Goal: Obtain resource: Obtain resource

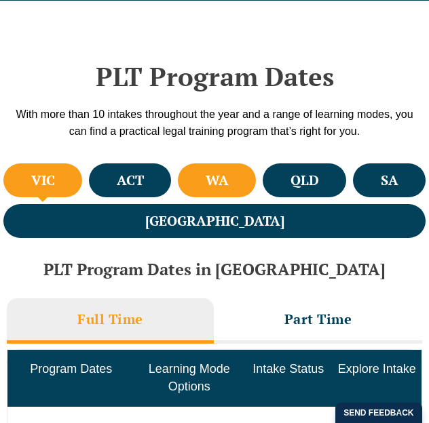
scroll to position [562, 0]
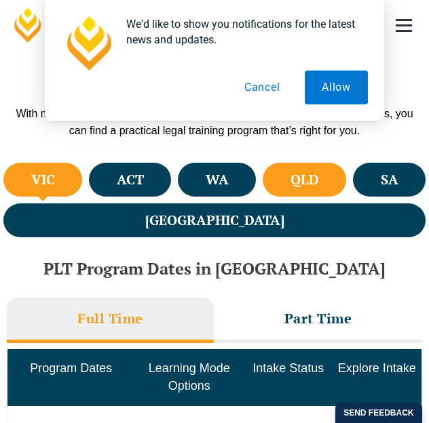
click at [296, 171] on h4 "QLD" at bounding box center [304, 180] width 28 height 18
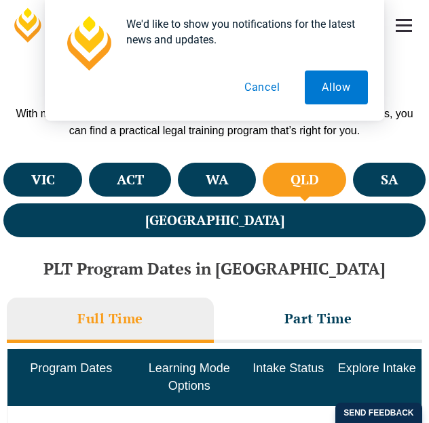
click at [269, 90] on button "Cancel" at bounding box center [262, 88] width 70 height 34
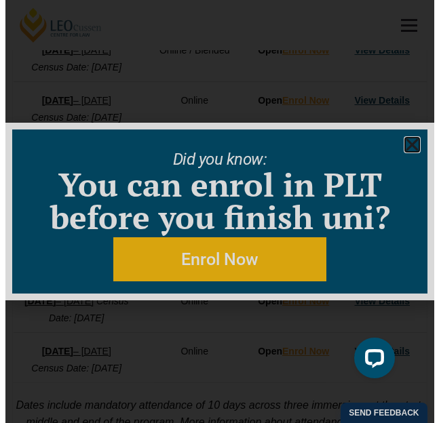
scroll to position [1084, 0]
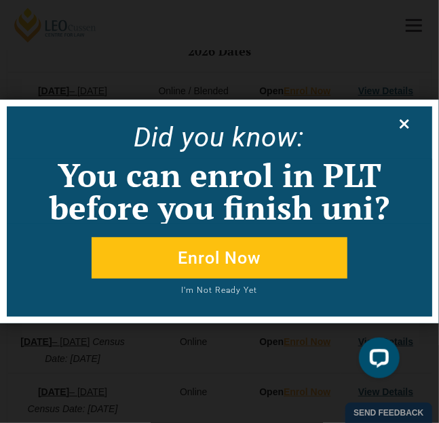
click at [402, 125] on icon at bounding box center [404, 124] width 15 height 15
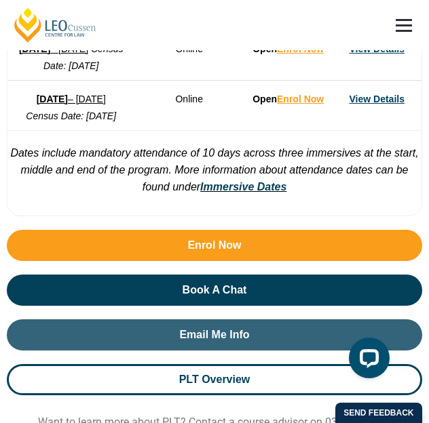
scroll to position [1377, 0]
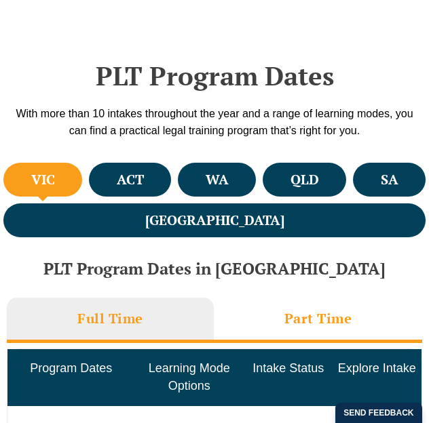
click at [317, 322] on h3 "Part Time" at bounding box center [318, 319] width 68 height 18
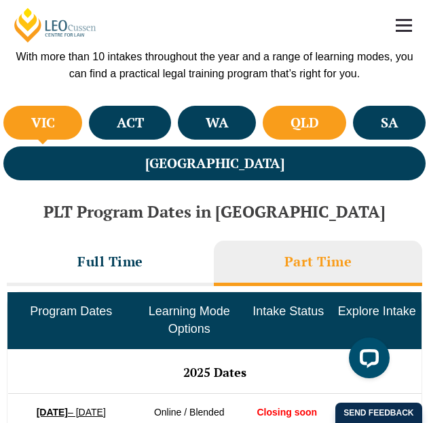
scroll to position [627, 0]
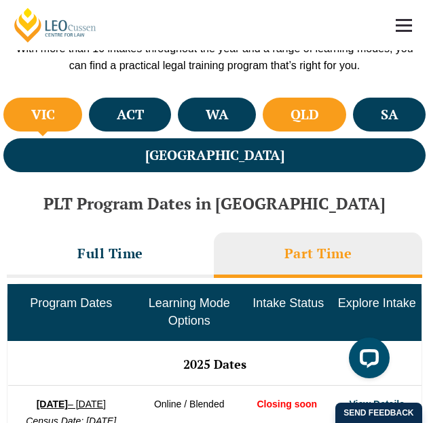
click at [307, 113] on h4 "QLD" at bounding box center [304, 115] width 28 height 18
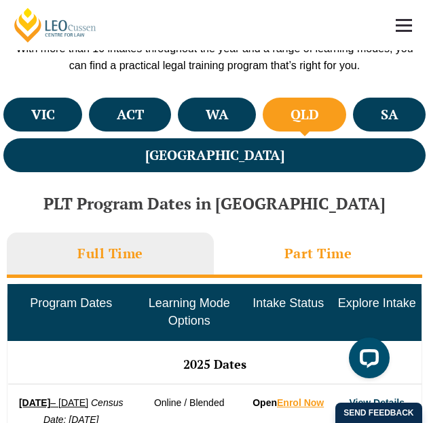
click at [300, 254] on h3 "Part Time" at bounding box center [318, 254] width 68 height 18
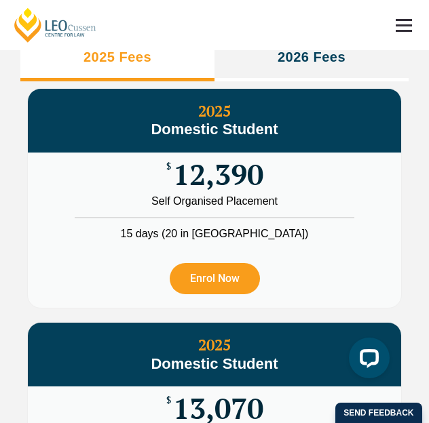
scroll to position [1822, 0]
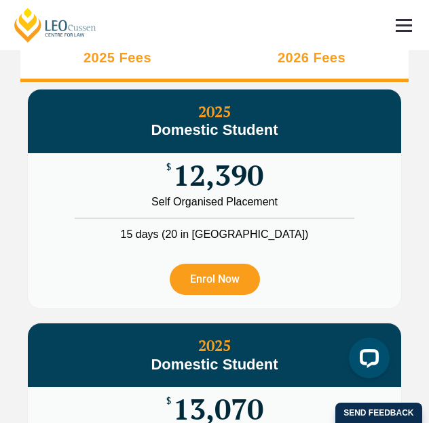
click at [308, 66] on h3 "2026 Fees" at bounding box center [311, 58] width 68 height 18
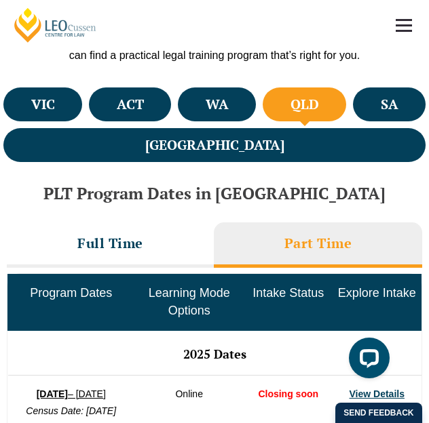
scroll to position [635, 0]
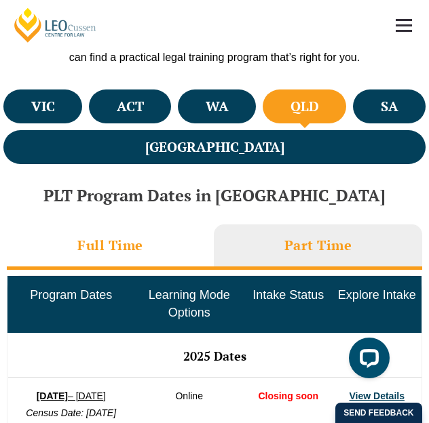
click at [152, 248] on li "Full Time" at bounding box center [110, 247] width 207 height 45
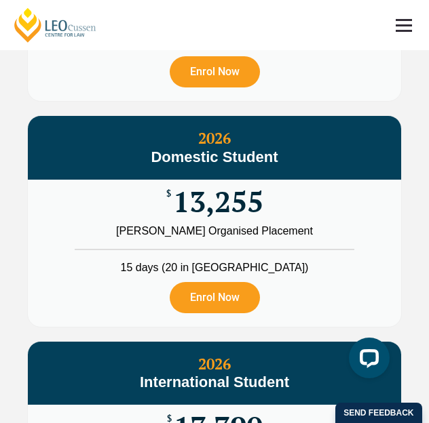
scroll to position [2215, 0]
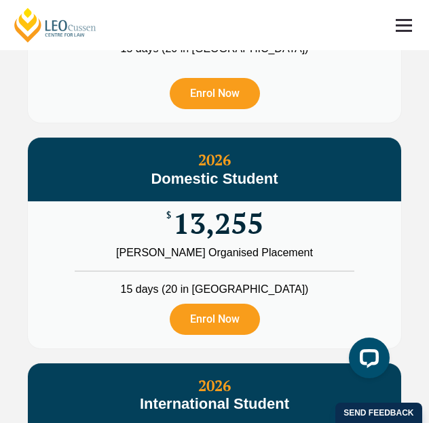
scroll to position [2204, 0]
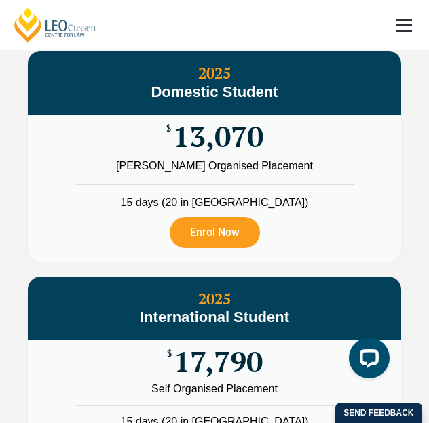
scroll to position [2259, 0]
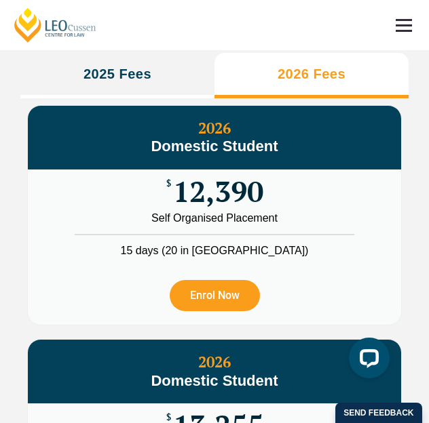
scroll to position [2001, 0]
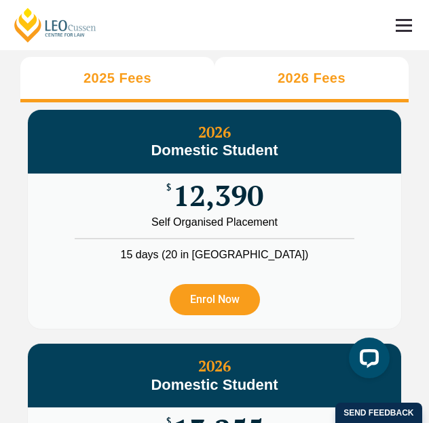
click at [138, 102] on li "2025 Fees" at bounding box center [117, 79] width 194 height 45
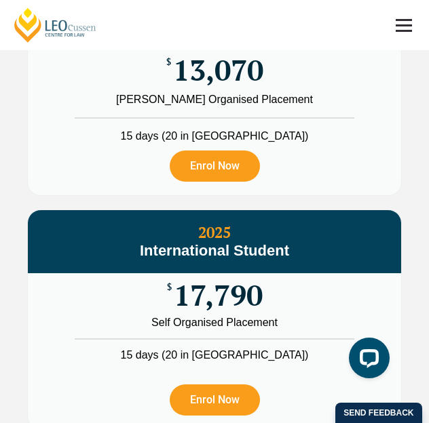
scroll to position [2243, 0]
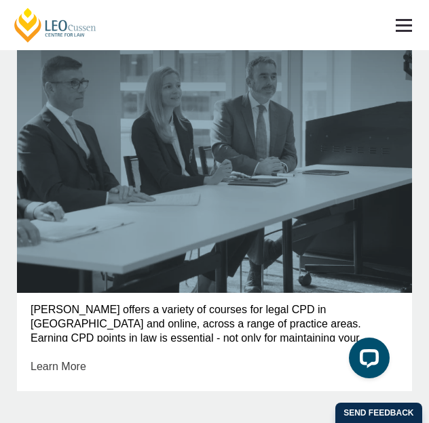
scroll to position [1454, 0]
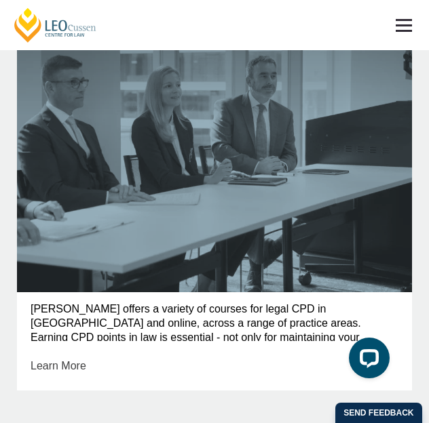
click at [404, 20] on span at bounding box center [403, 20] width 16 height 2
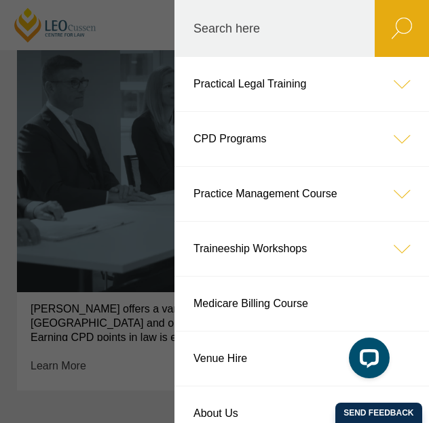
click at [385, 78] on icon at bounding box center [401, 84] width 54 height 54
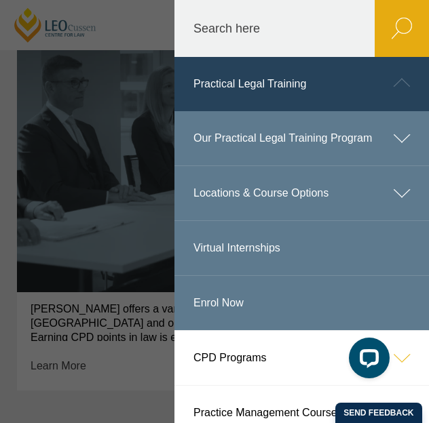
click at [386, 134] on icon at bounding box center [401, 138] width 54 height 54
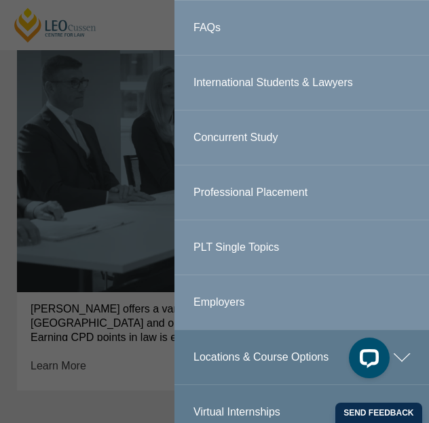
scroll to position [333, 0]
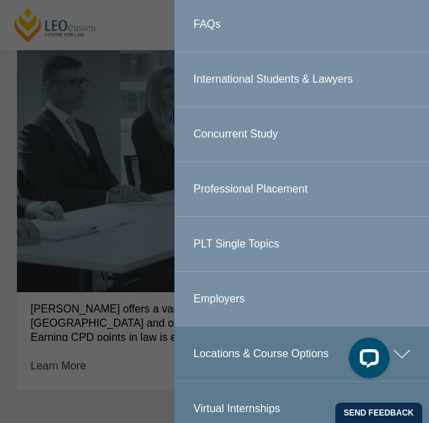
click at [258, 258] on link "PLT Single Topics" at bounding box center [301, 244] width 254 height 54
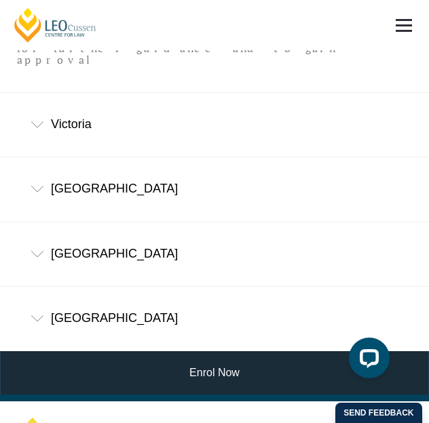
scroll to position [1269, 0]
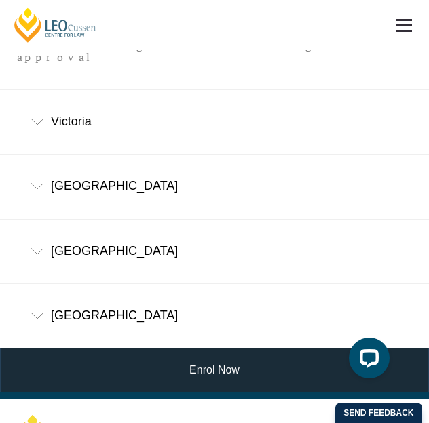
click at [189, 284] on div "[GEOGRAPHIC_DATA]" at bounding box center [214, 315] width 429 height 63
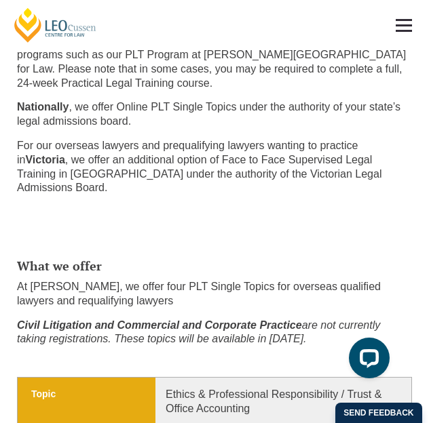
scroll to position [0, 0]
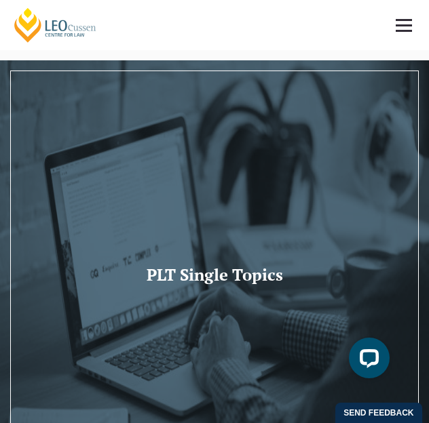
click at [405, 16] on link at bounding box center [403, 25] width 50 height 50
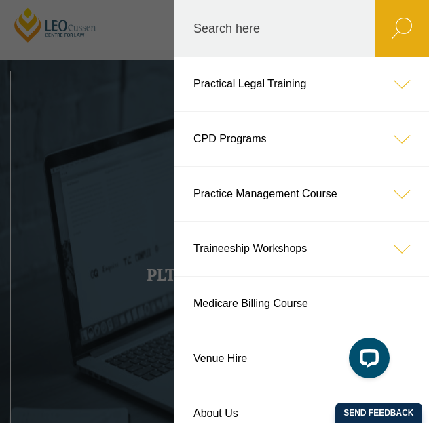
click at [374, 82] on icon at bounding box center [401, 84] width 54 height 54
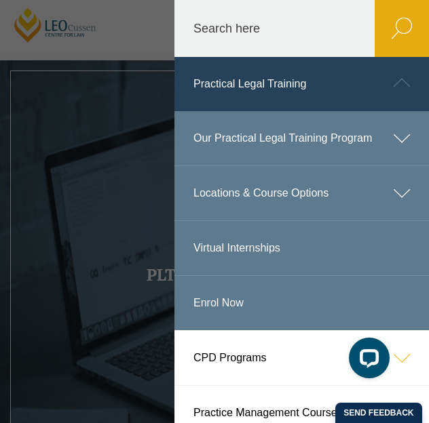
click at [385, 150] on icon at bounding box center [401, 138] width 54 height 54
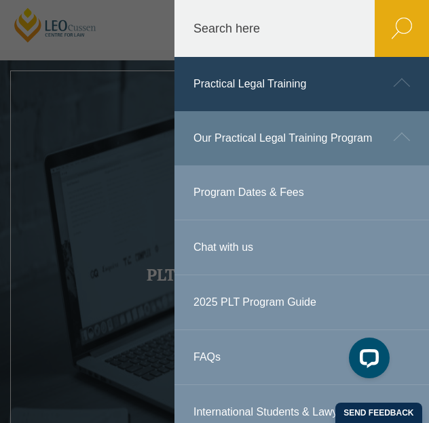
click at [237, 319] on link "2025 PLT Program Guide" at bounding box center [301, 302] width 254 height 54
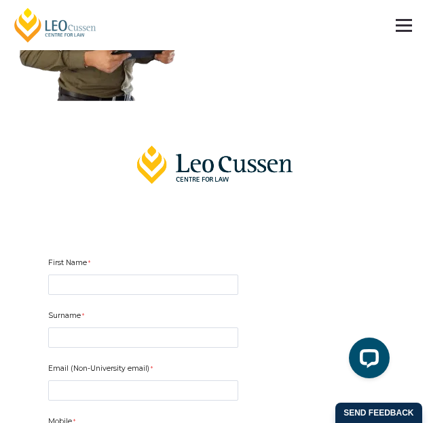
scroll to position [366, 0]
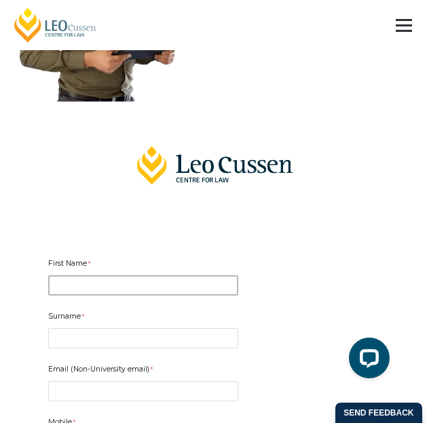
click at [182, 288] on input "First Name" at bounding box center [143, 285] width 190 height 20
type input "Mikaela"
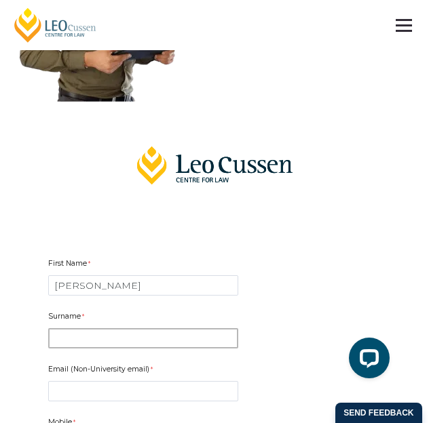
click at [140, 333] on input "Surname" at bounding box center [143, 338] width 190 height 20
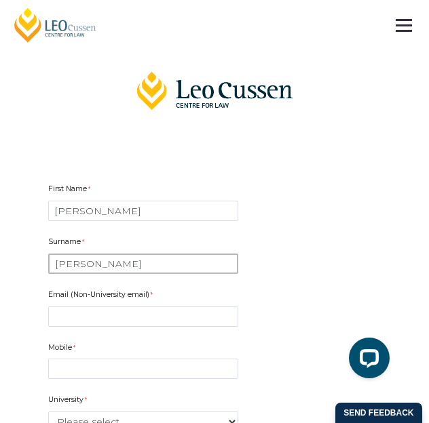
scroll to position [442, 0]
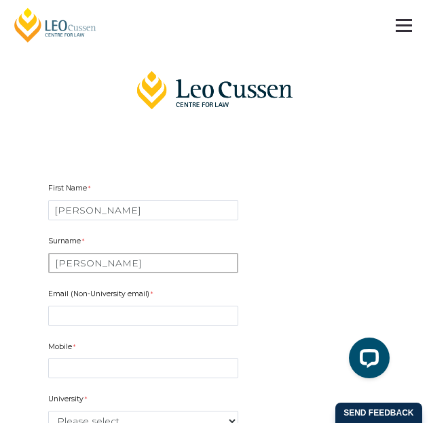
type input "Bailey"
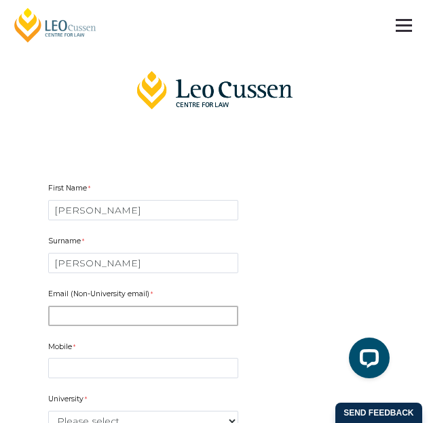
click at [124, 319] on input "Email (Non-University email)" at bounding box center [143, 316] width 190 height 20
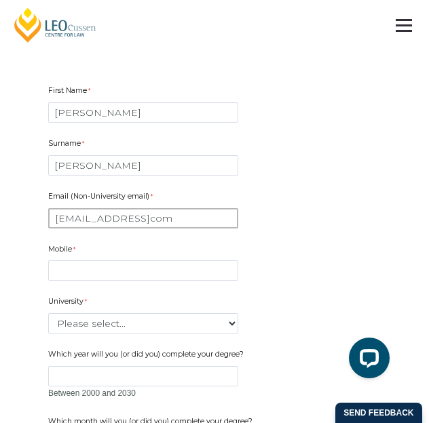
scroll to position [541, 0]
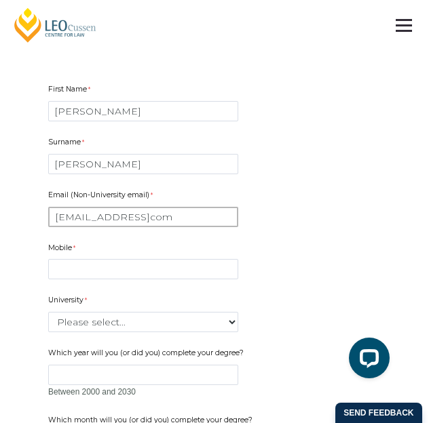
type input "mikaelab103@gmailcom"
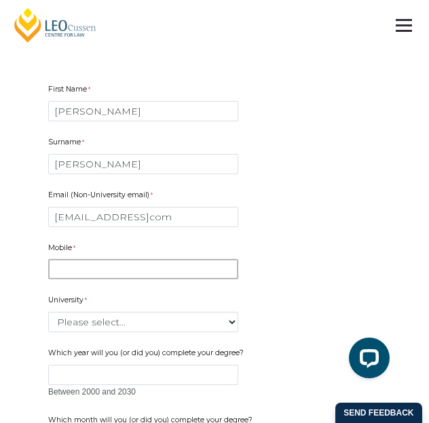
click at [222, 271] on input "Mobile" at bounding box center [143, 269] width 190 height 20
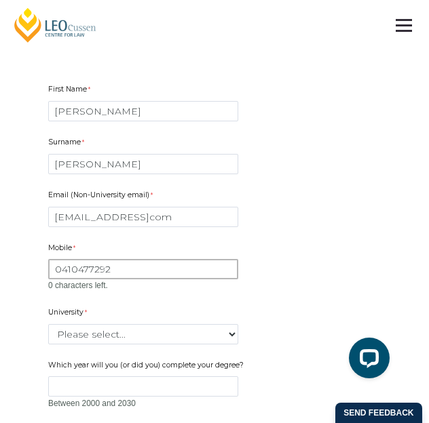
type input "0410477292"
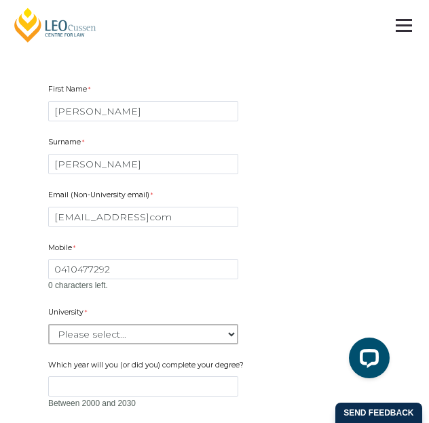
click at [145, 328] on select "Please select... Australian Catholic University Australian National University …" at bounding box center [143, 334] width 190 height 20
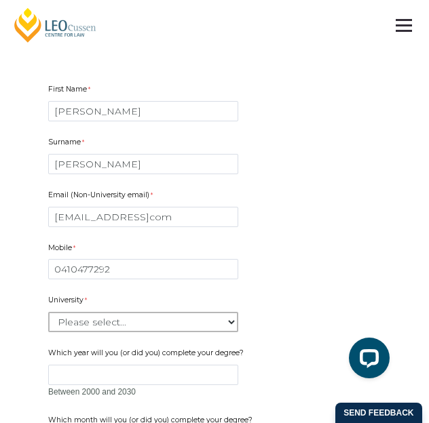
select select "tfa_2190"
click at [48, 312] on select "Please select... Australian Catholic University Australian National University …" at bounding box center [143, 322] width 190 height 20
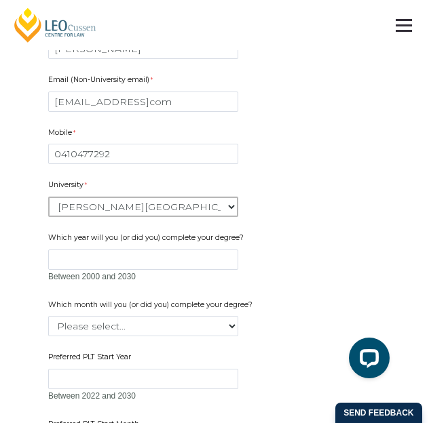
scroll to position [667, 0]
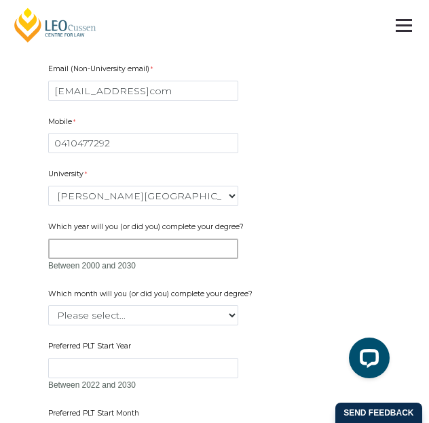
click at [207, 246] on input "Which year will you (or did you) complete your degree?" at bounding box center [143, 249] width 190 height 20
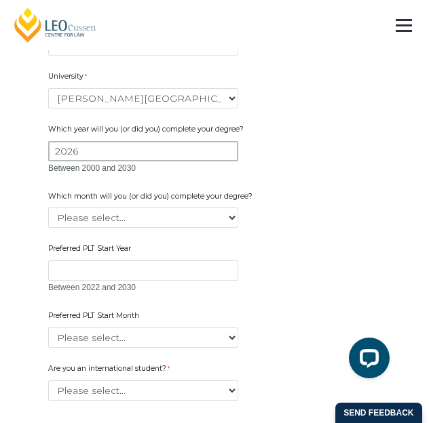
type input "2026"
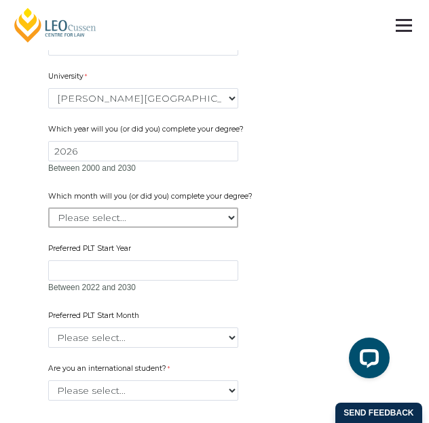
click at [218, 216] on select "Please select... January February March April May June July August September Oc…" at bounding box center [143, 218] width 190 height 20
select select "tfa_2228"
click at [48, 208] on select "Please select... January February March April May June July August September Oc…" at bounding box center [143, 218] width 190 height 20
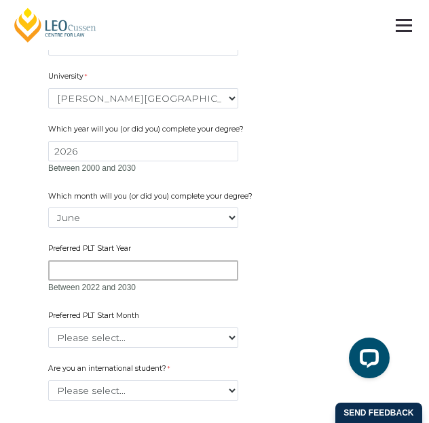
click at [180, 267] on input "Preferred PLT Start Year" at bounding box center [143, 270] width 190 height 20
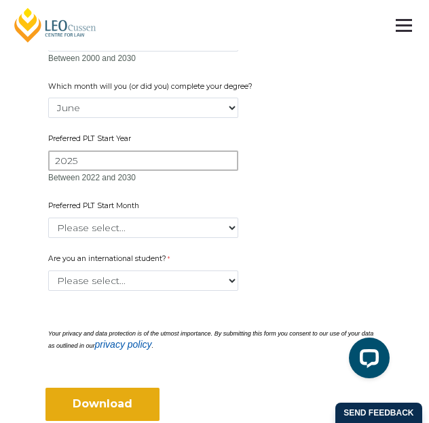
scroll to position [883, 0]
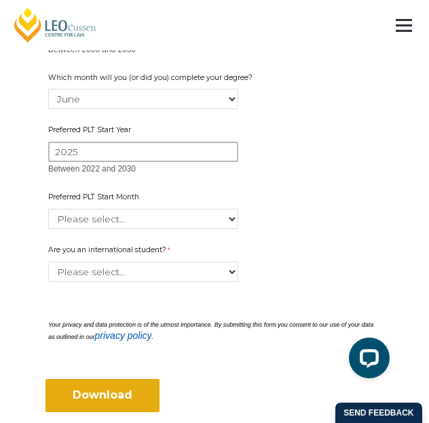
type input "2025"
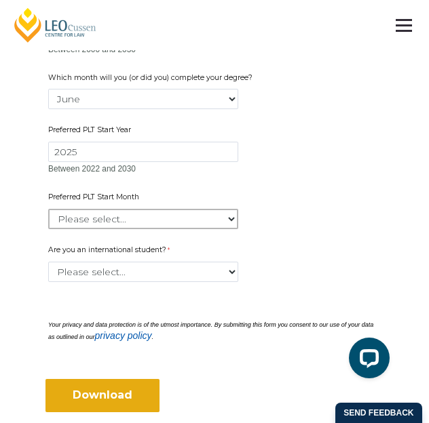
click at [211, 227] on select "Please select... January February March April May June July August September Oc…" at bounding box center [143, 219] width 190 height 20
select select "tfa_2342"
click at [48, 209] on select "Please select... January February March April May June July August September Oc…" at bounding box center [143, 219] width 190 height 20
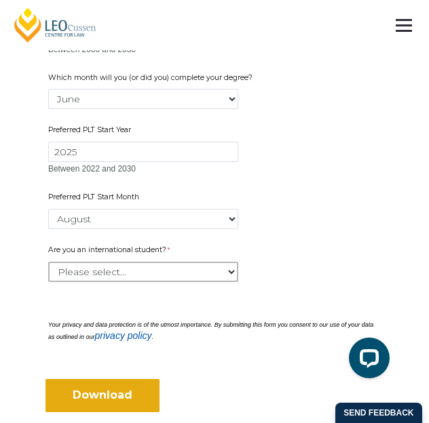
click at [186, 263] on select "Please select... Yes No" at bounding box center [143, 272] width 190 height 20
select select "tfa_60"
click at [48, 262] on select "Please select... Yes No" at bounding box center [143, 272] width 190 height 20
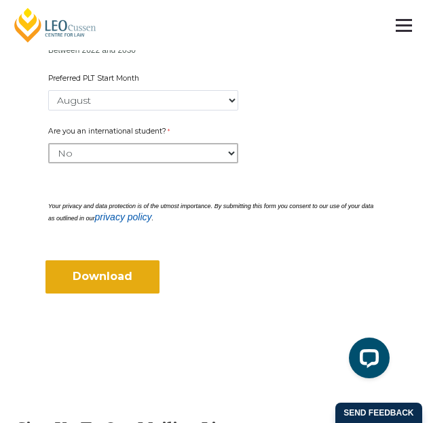
scroll to position [1007, 0]
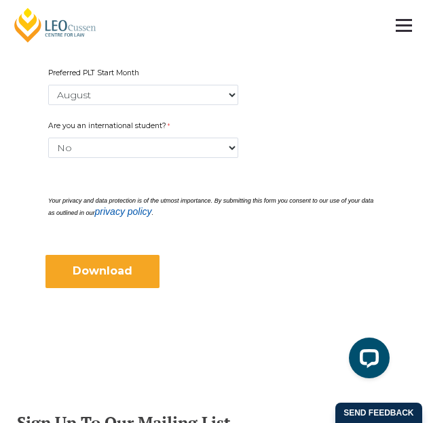
click at [139, 269] on input "Download" at bounding box center [102, 271] width 114 height 33
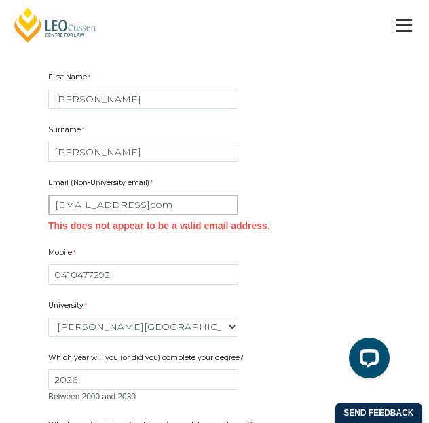
scroll to position [554, 0]
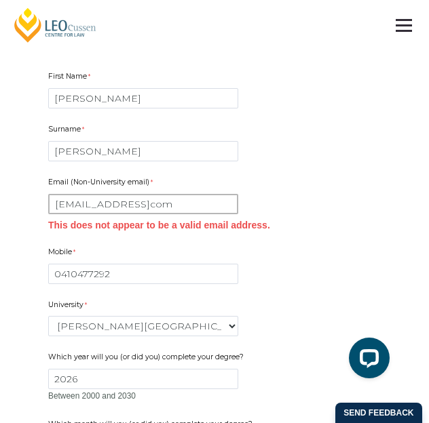
click at [192, 206] on input "mikaelab103@gmailcom" at bounding box center [143, 204] width 190 height 20
click at [151, 203] on input "mikaelab103@gmailcom" at bounding box center [143, 204] width 190 height 20
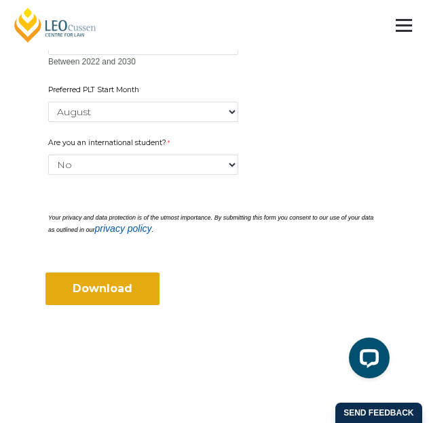
scroll to position [1008, 0]
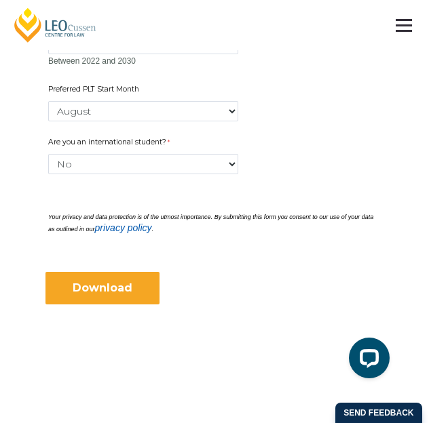
type input "mikaelab103@gmail.com"
click at [89, 293] on input "Download" at bounding box center [102, 288] width 114 height 33
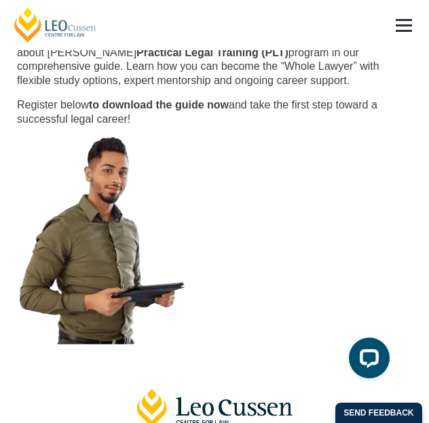
scroll to position [0, 0]
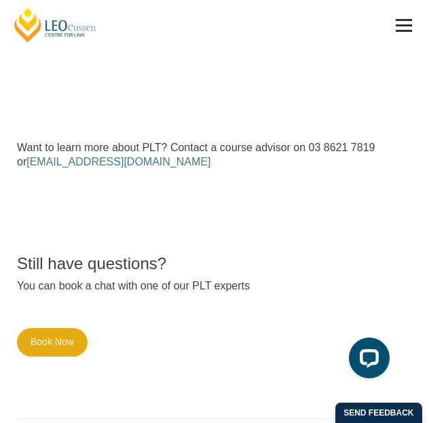
scroll to position [615, 0]
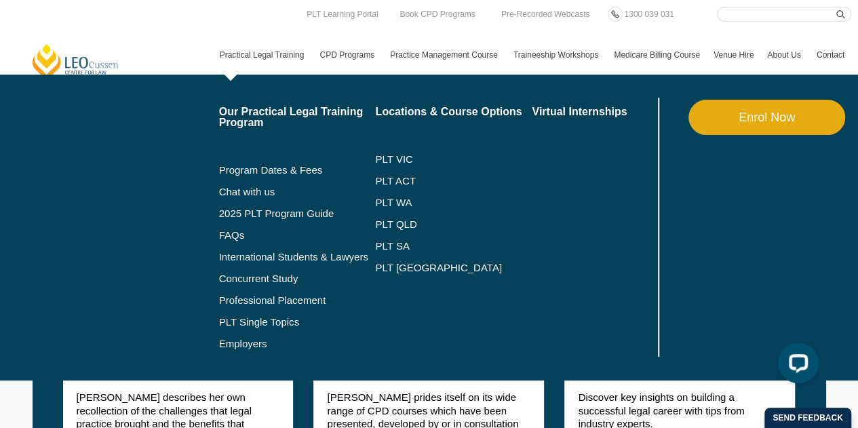
scroll to position [1446, 0]
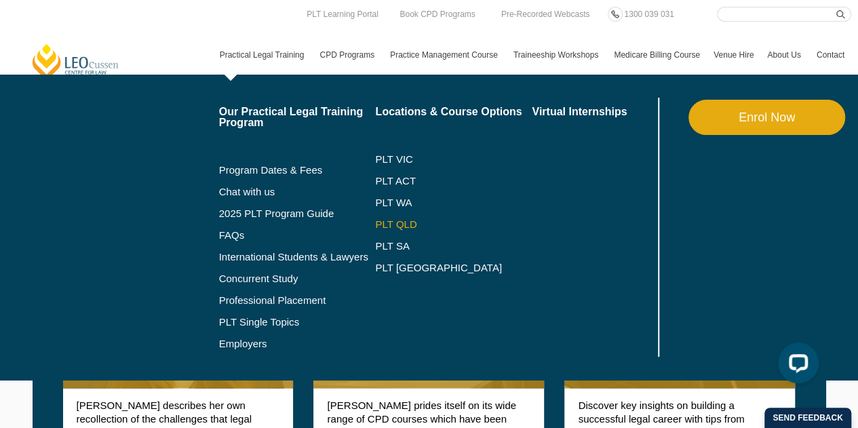
click at [400, 227] on link "PLT QLD" at bounding box center [453, 224] width 157 height 11
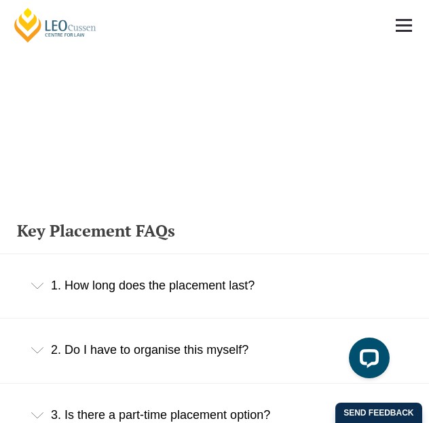
scroll to position [1299, 0]
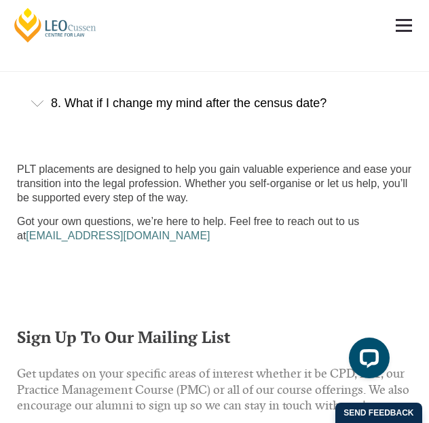
scroll to position [1531, 0]
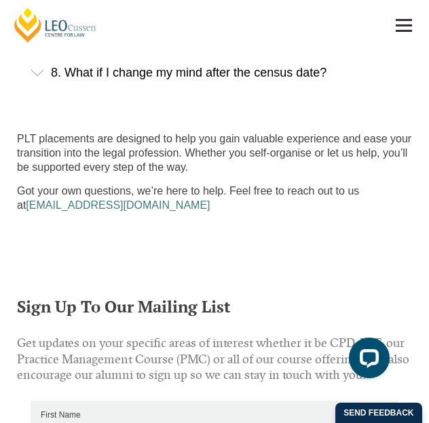
scroll to position [1656, 0]
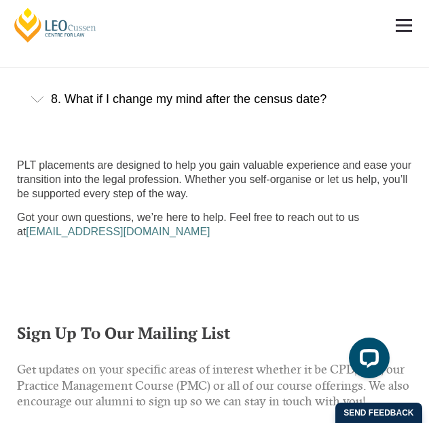
scroll to position [1726, 0]
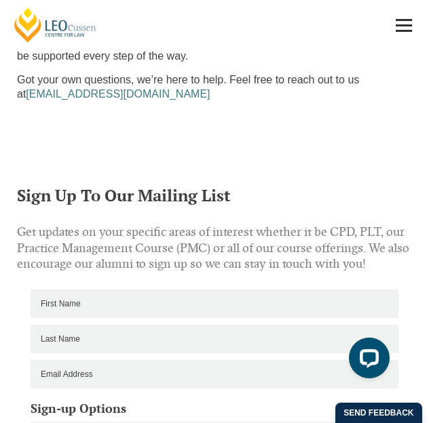
scroll to position [1774, 0]
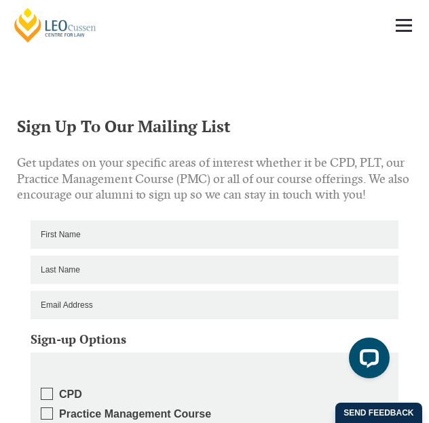
scroll to position [1836, 0]
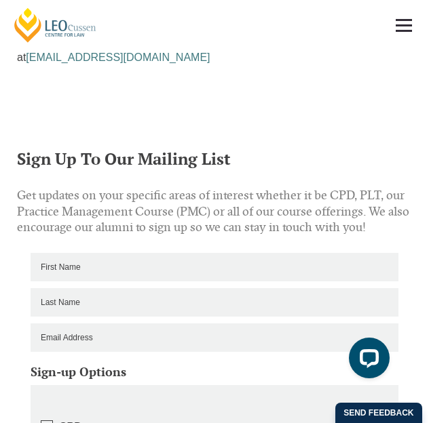
scroll to position [1914, 0]
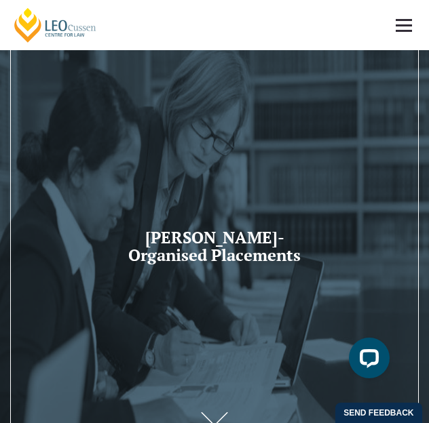
scroll to position [0, 0]
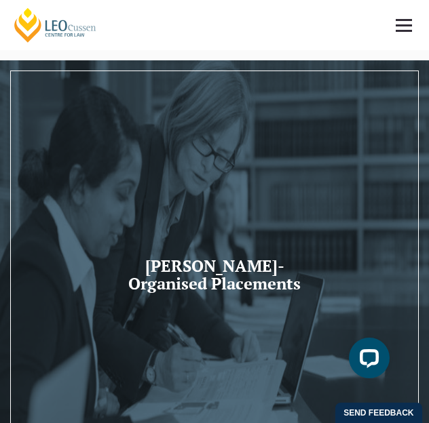
click at [394, 18] on link at bounding box center [403, 25] width 50 height 50
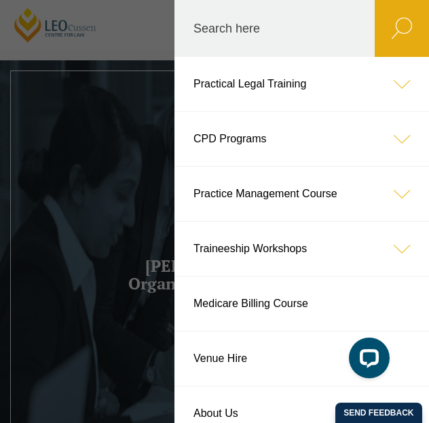
click at [387, 133] on icon at bounding box center [401, 139] width 54 height 54
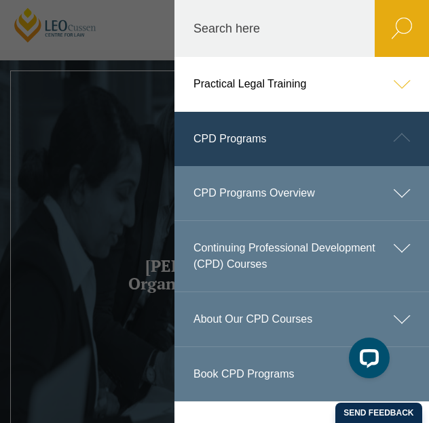
click at [387, 133] on icon at bounding box center [401, 138] width 54 height 54
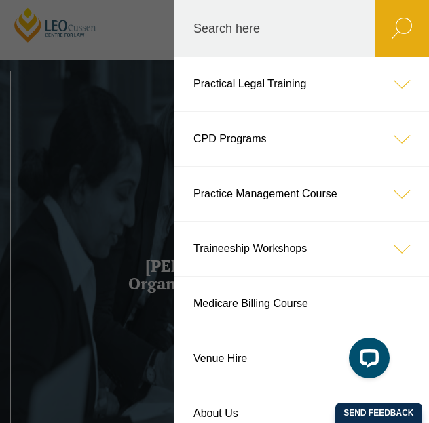
click at [391, 85] on icon at bounding box center [401, 84] width 54 height 54
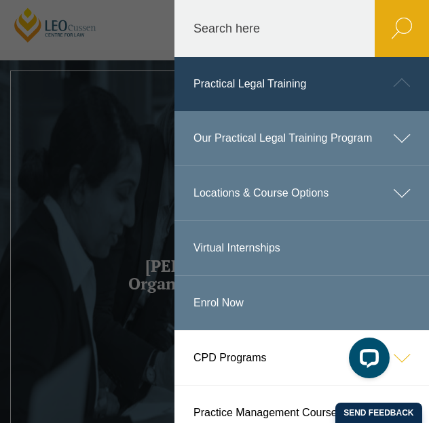
click at [158, 50] on header "Leo Cussen Centre for Law Search here Practical Legal Training Our Practical Le…" at bounding box center [214, 25] width 429 height 50
